Goal: Task Accomplishment & Management: Use online tool/utility

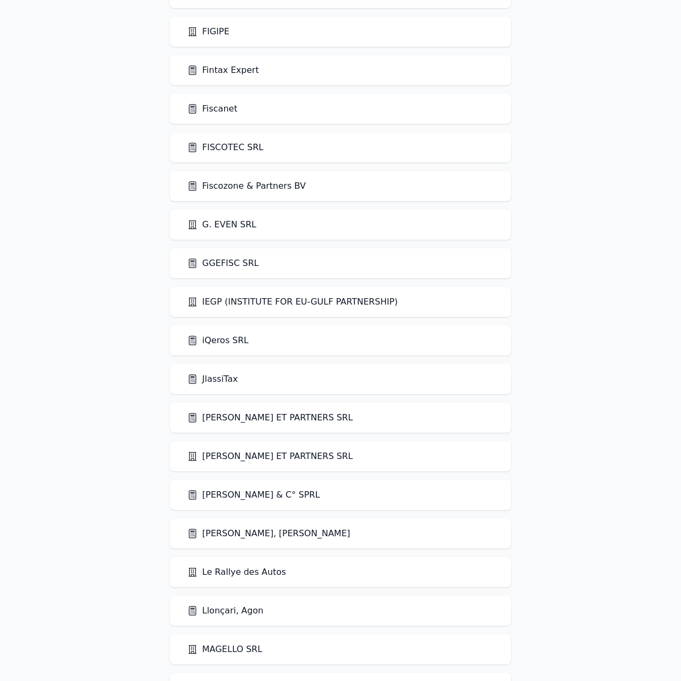
click at [215, 340] on link "iQeros SRL" at bounding box center [218, 340] width 62 height 13
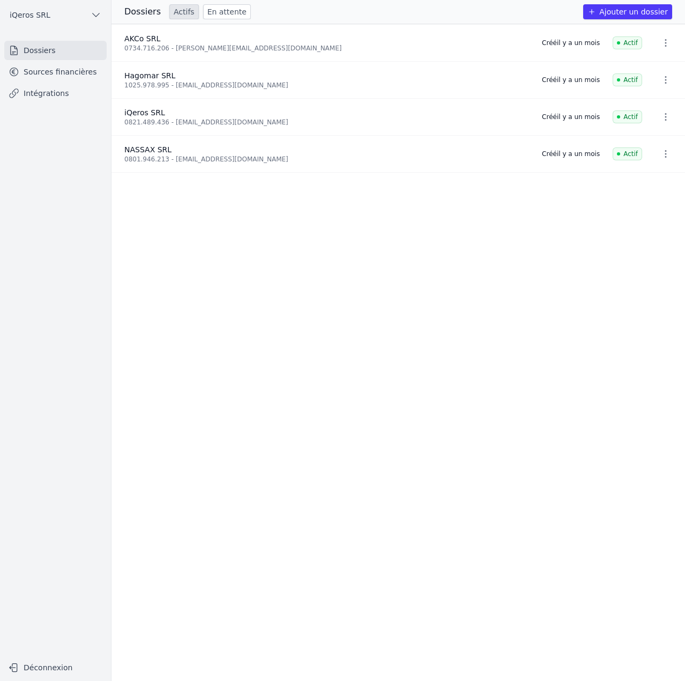
click at [50, 73] on link "Sources financières" at bounding box center [55, 71] width 102 height 19
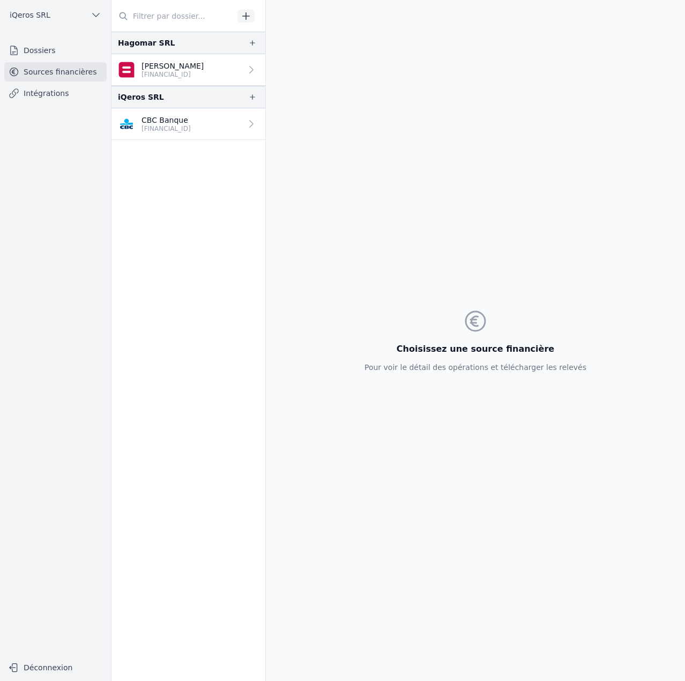
click at [184, 127] on p "[FINANCIAL_ID]" at bounding box center [165, 128] width 49 height 9
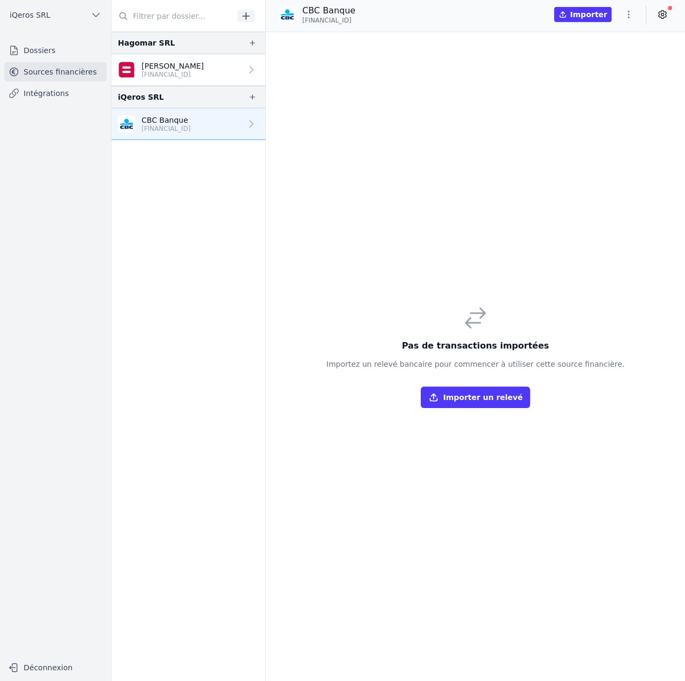
click at [629, 13] on icon "button" at bounding box center [628, 14] width 11 height 11
click at [607, 81] on button "Import CSV *" at bounding box center [602, 77] width 77 height 20
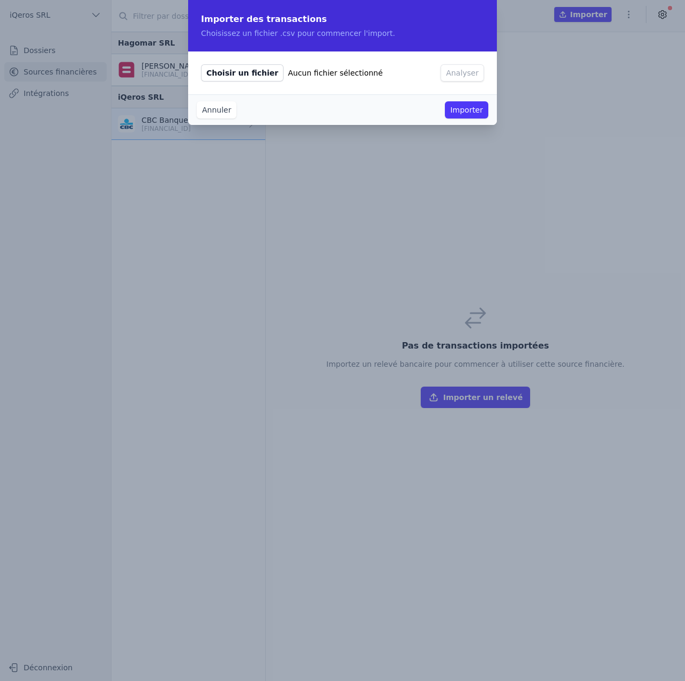
click at [240, 72] on span "Choisir un fichier" at bounding box center [242, 72] width 83 height 17
click at [201, 64] on input "Choisir un fichier Aucun fichier sélectionné" at bounding box center [200, 64] width 1 height 1
type input "C:\fakepath\conversion_67_transactions.csv"
click at [459, 76] on button "Analyser" at bounding box center [462, 72] width 43 height 17
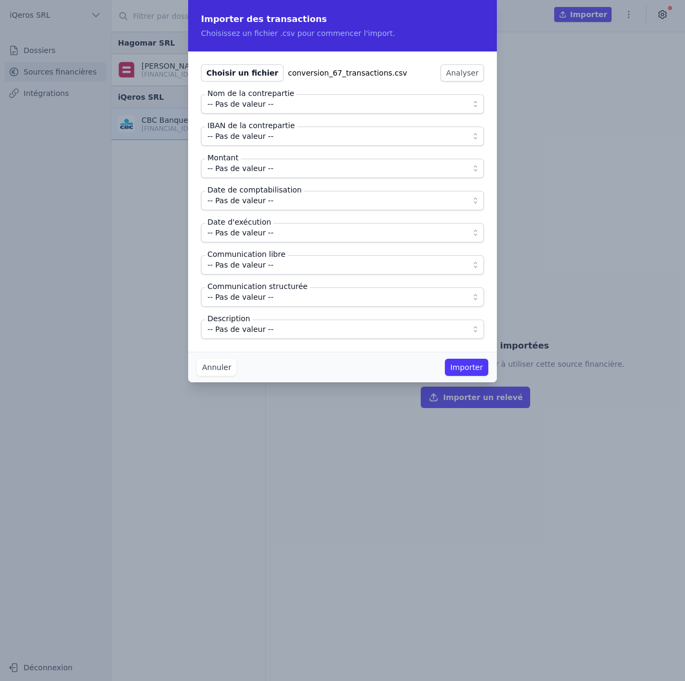
click at [256, 107] on span "-- Pas de valeur --" at bounding box center [240, 104] width 66 height 13
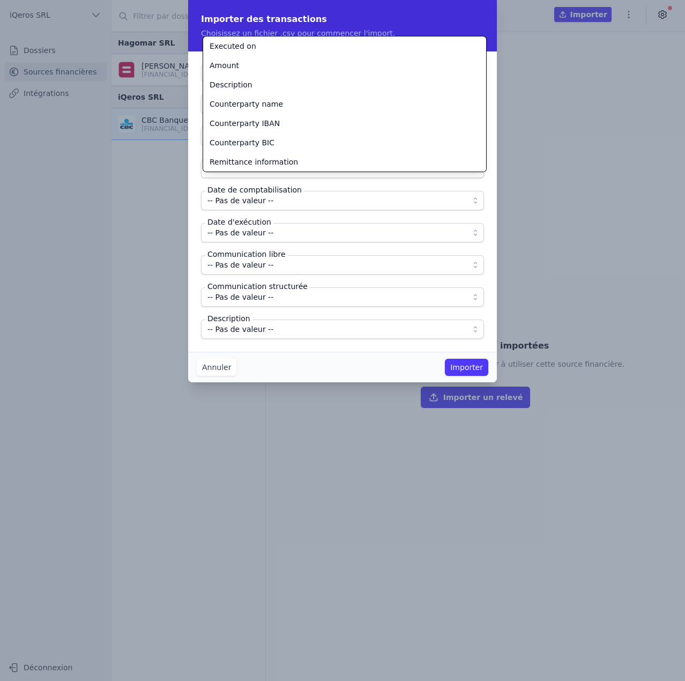
scroll to position [64, 0]
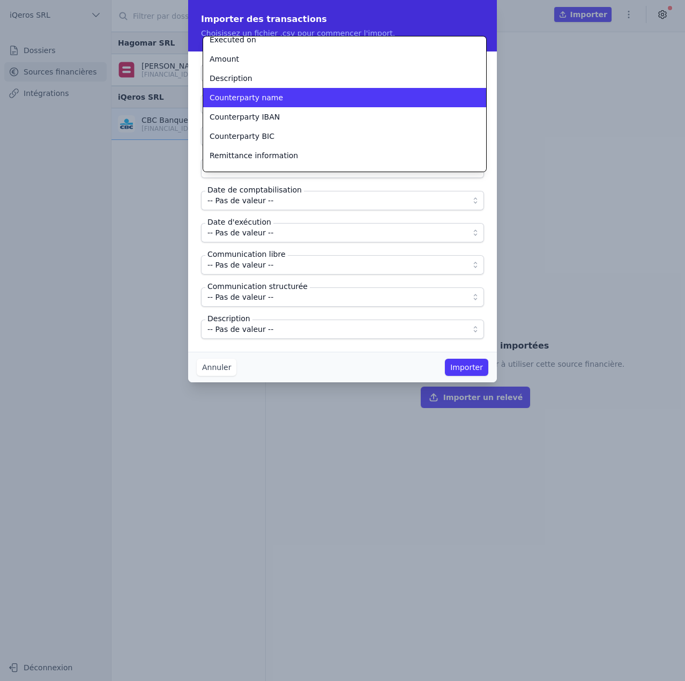
click at [256, 90] on li "Counterparty name" at bounding box center [344, 97] width 283 height 19
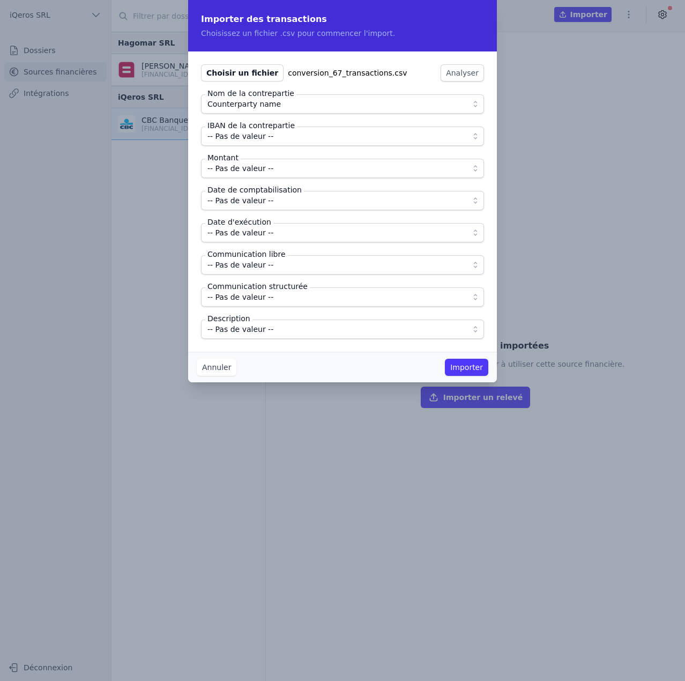
click at [246, 134] on span "-- Pas de valeur --" at bounding box center [240, 136] width 66 height 13
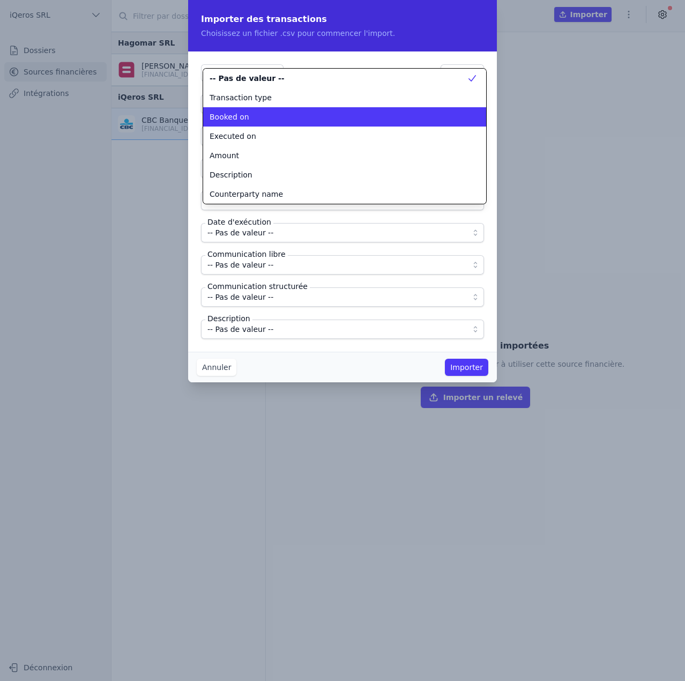
scroll to position [103, 0]
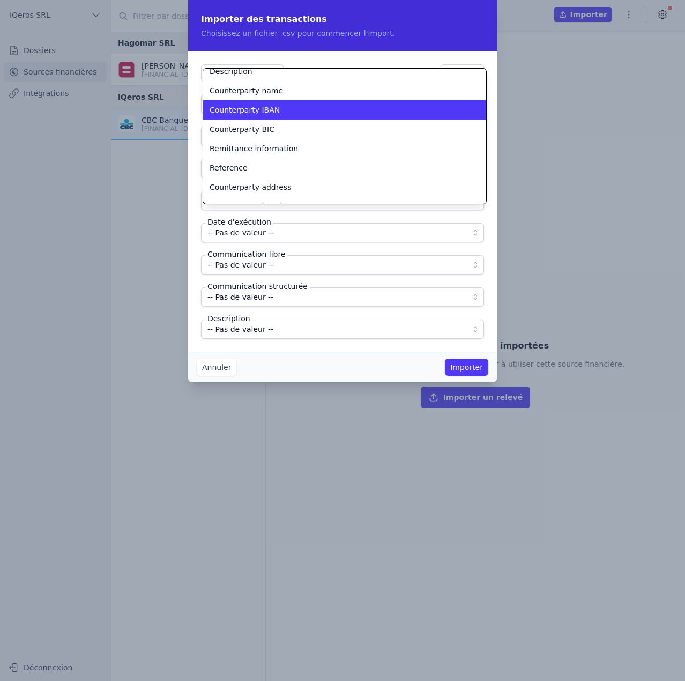
click at [255, 114] on span "Counterparty IBAN" at bounding box center [245, 110] width 70 height 11
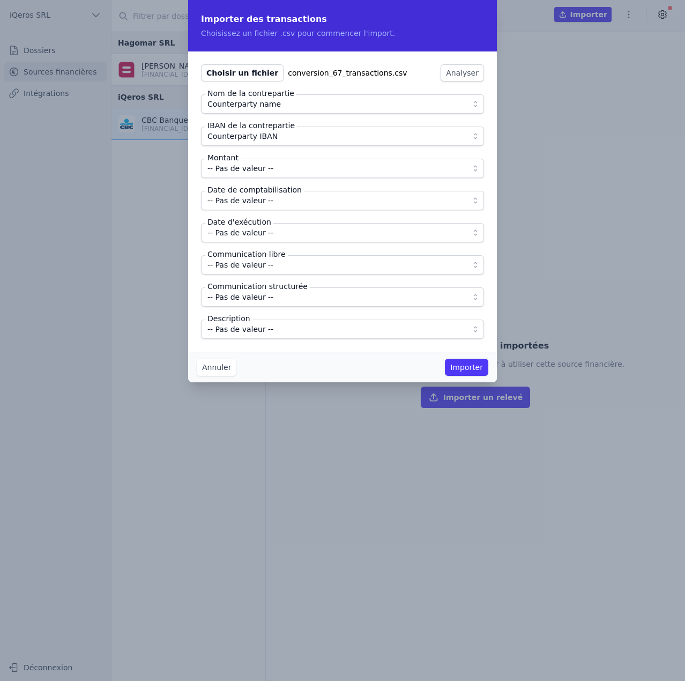
click at [243, 169] on span "-- Pas de valeur --" at bounding box center [240, 168] width 66 height 13
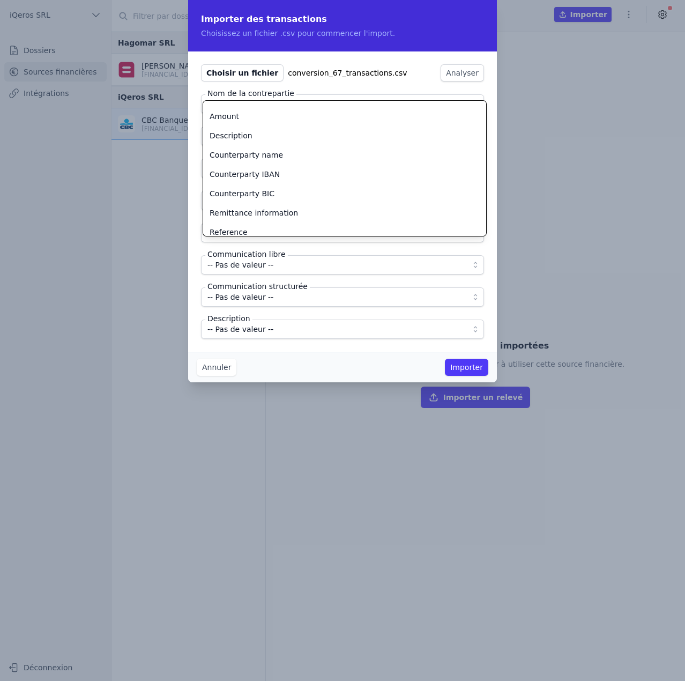
scroll to position [55, 0]
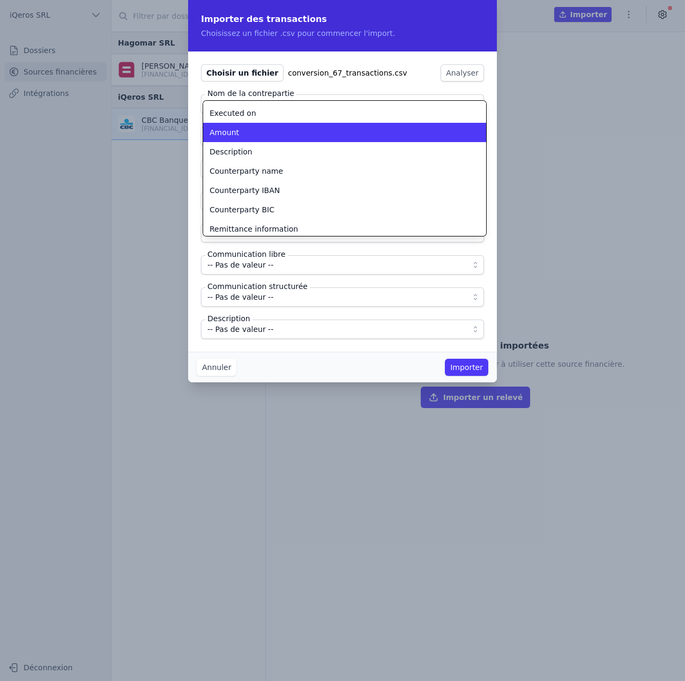
click at [240, 136] on div "Amount" at bounding box center [338, 132] width 257 height 11
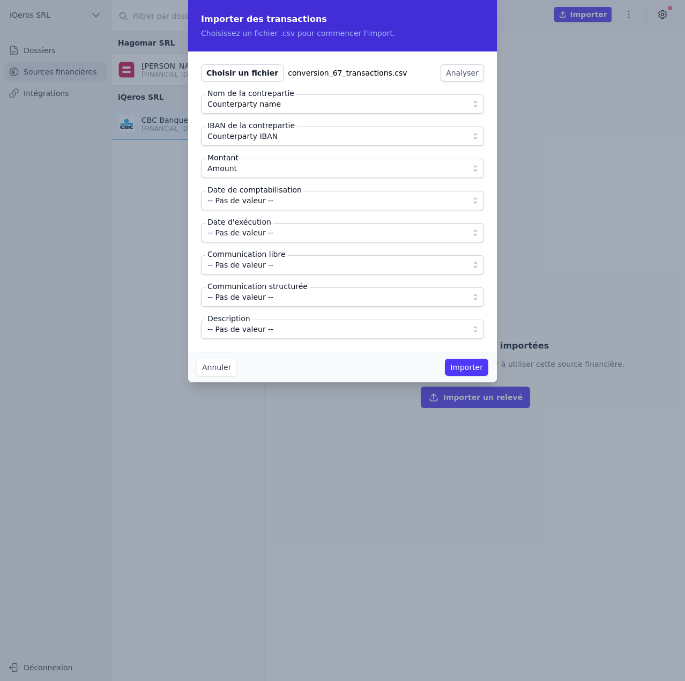
click at [249, 196] on span "-- Pas de valeur --" at bounding box center [240, 200] width 66 height 13
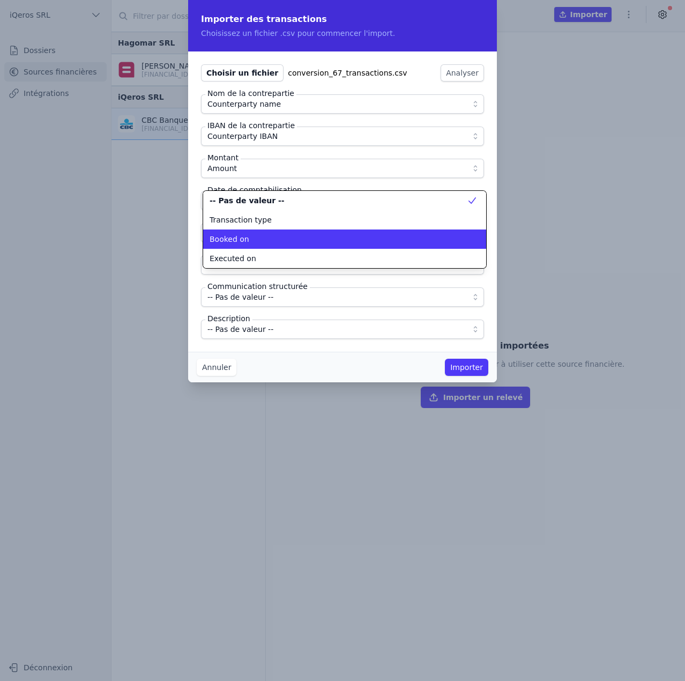
click at [243, 240] on span "Booked on" at bounding box center [230, 239] width 40 height 11
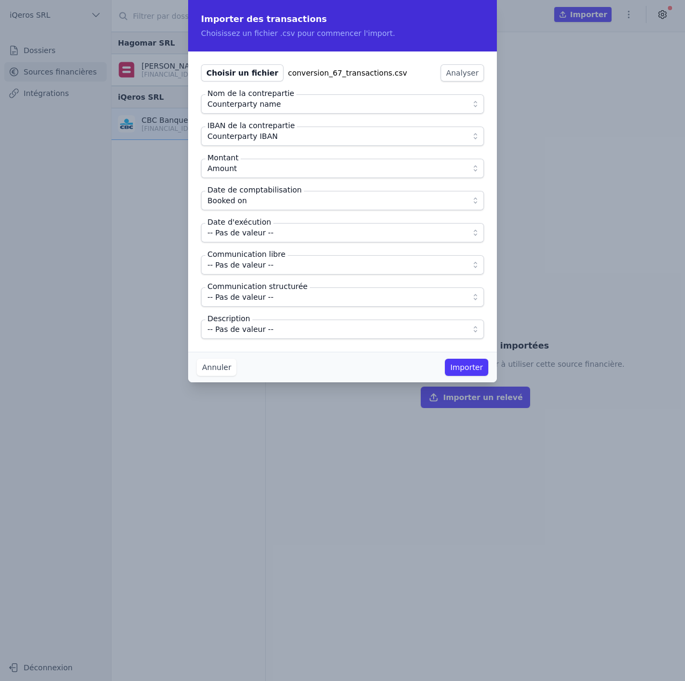
click at [243, 234] on span "-- Pas de valeur --" at bounding box center [240, 232] width 66 height 13
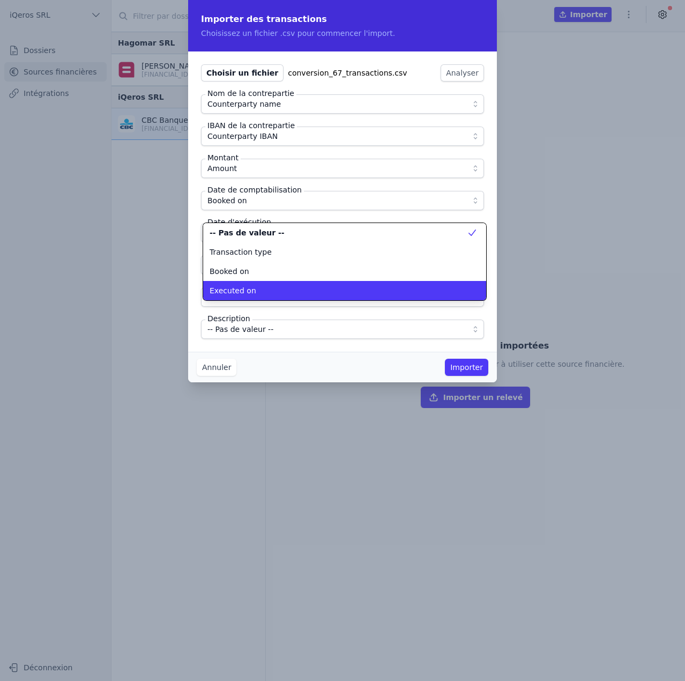
click at [247, 288] on span "Executed on" at bounding box center [233, 290] width 47 height 11
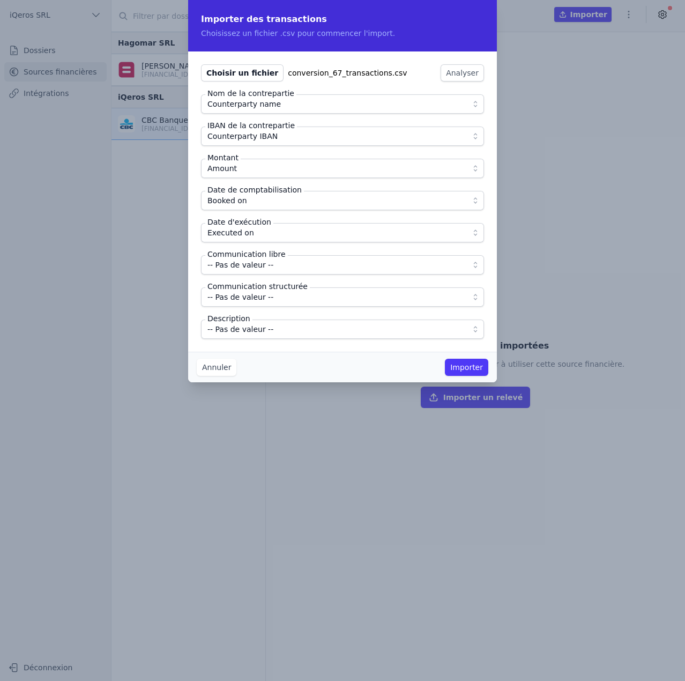
click at [253, 266] on span "-- Pas de valeur --" at bounding box center [240, 264] width 66 height 13
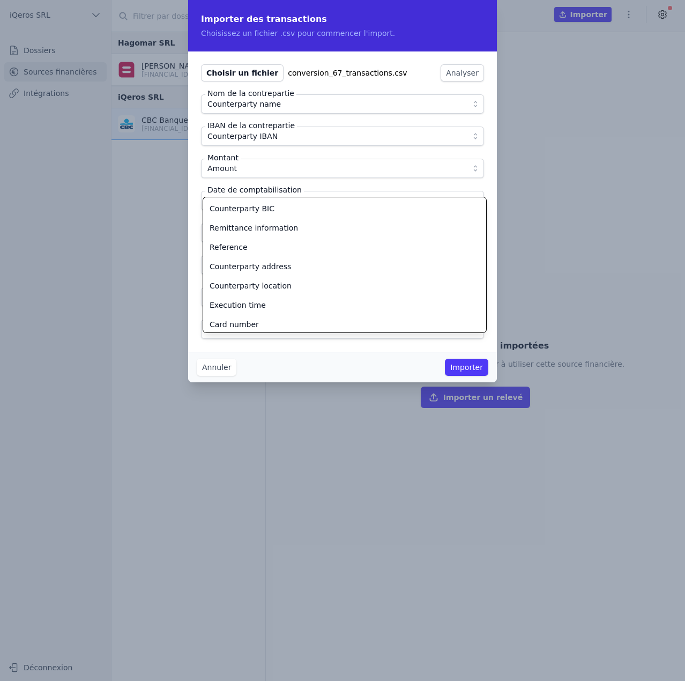
scroll to position [160, 0]
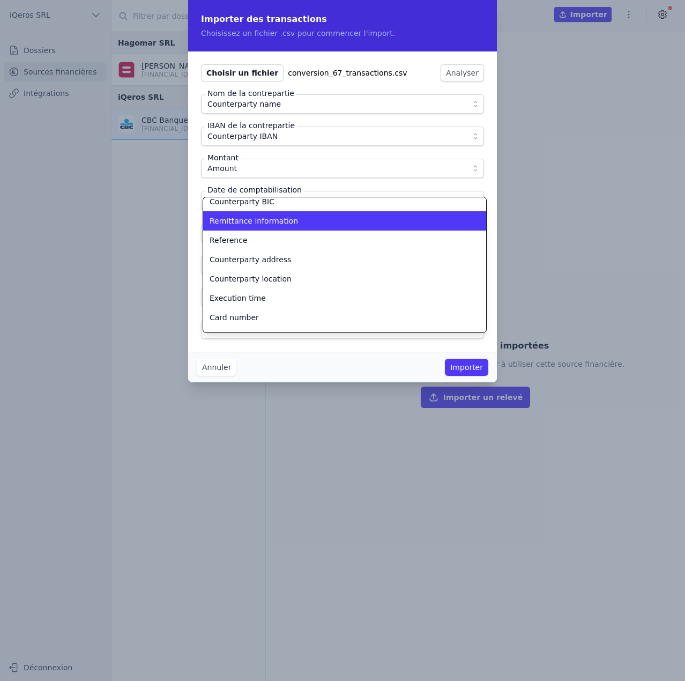
click at [259, 223] on span "Remittance information" at bounding box center [254, 220] width 88 height 11
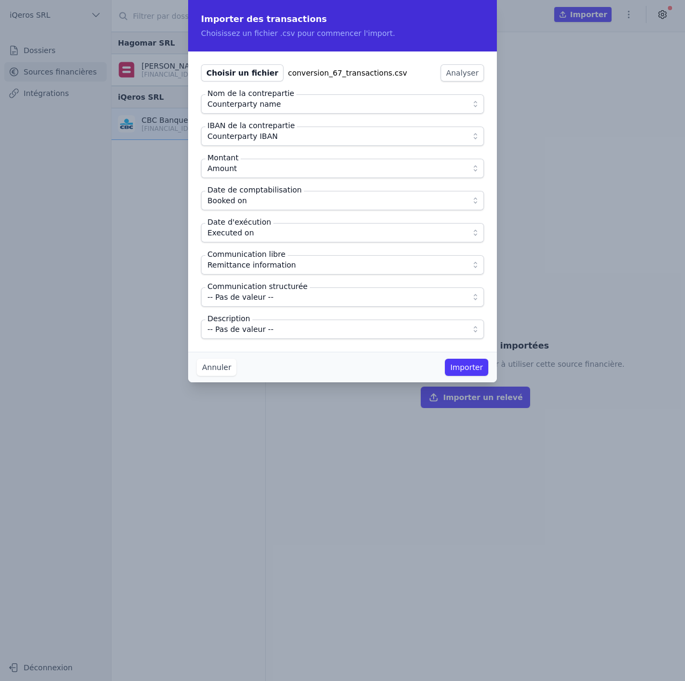
click at [256, 332] on span "-- Pas de valeur --" at bounding box center [240, 329] width 66 height 13
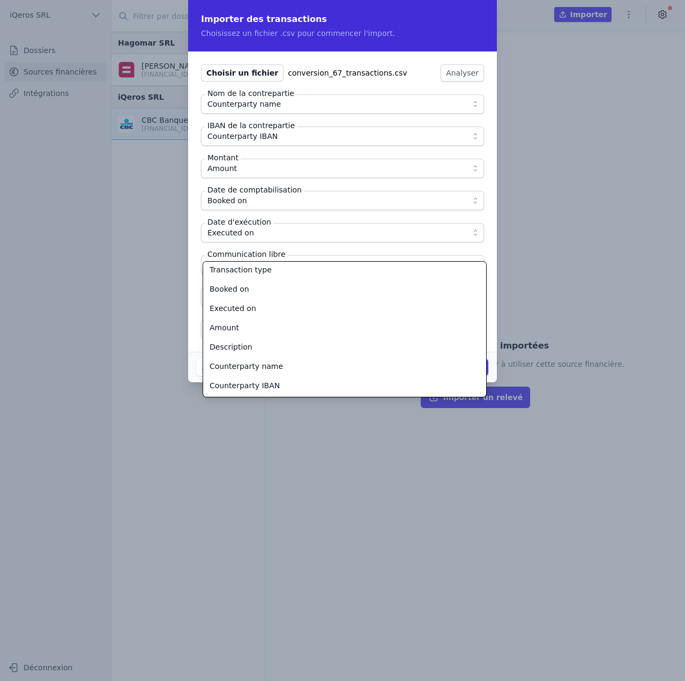
scroll to position [2, 0]
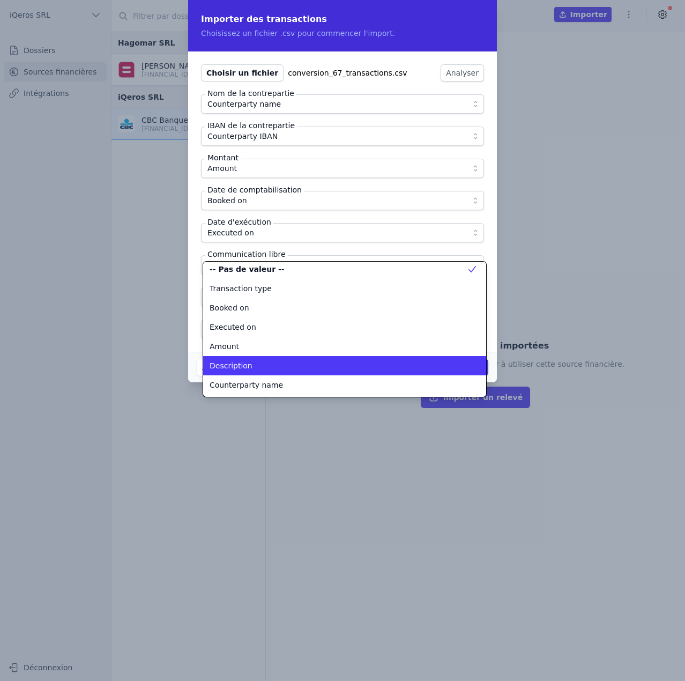
click at [241, 362] on span "Description" at bounding box center [231, 365] width 43 height 11
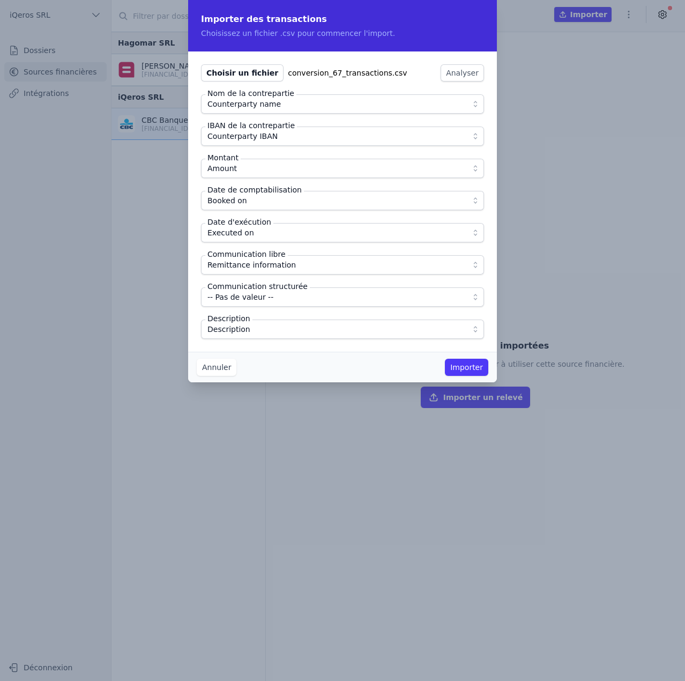
click at [458, 369] on button "Importer" at bounding box center [466, 367] width 43 height 17
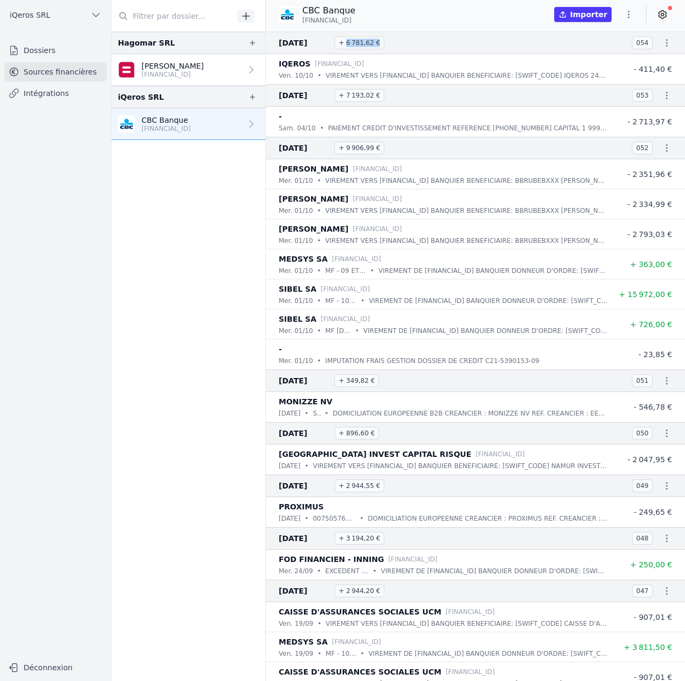
drag, startPoint x: 344, startPoint y: 43, endPoint x: 385, endPoint y: 43, distance: 41.3
click at [385, 43] on h3 "10 oct. 2025 + 6 781,62 €" at bounding box center [449, 42] width 340 height 13
